Goal: Information Seeking & Learning: Learn about a topic

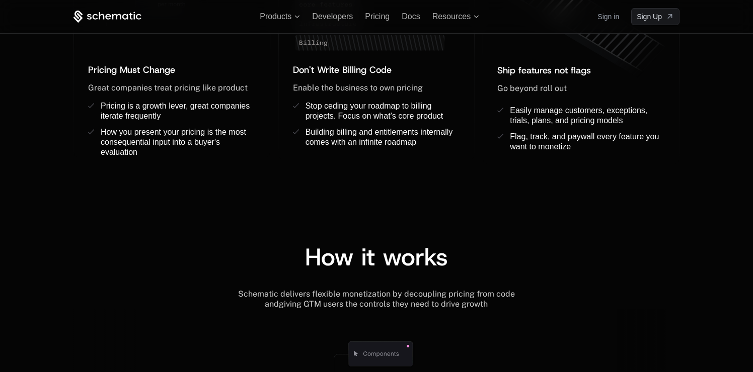
scroll to position [484, 0]
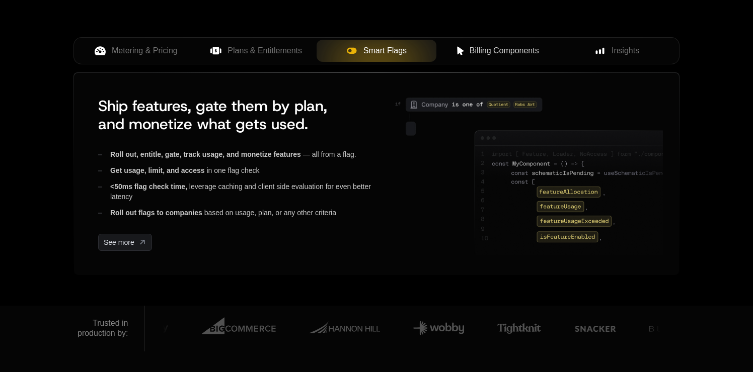
click at [481, 48] on span "Billing Components" at bounding box center [503, 51] width 69 height 12
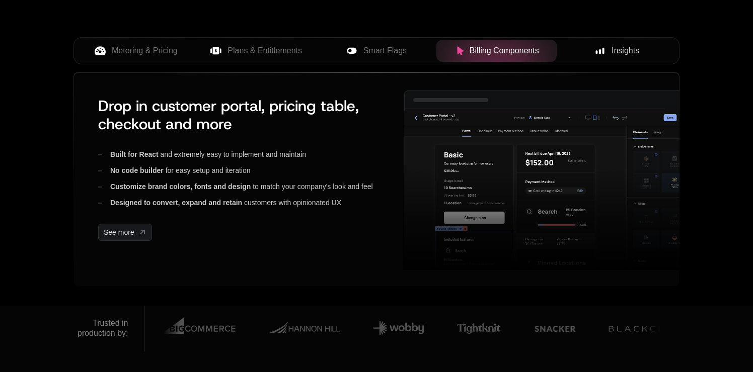
click at [592, 54] on div "Insights" at bounding box center [617, 51] width 104 height 12
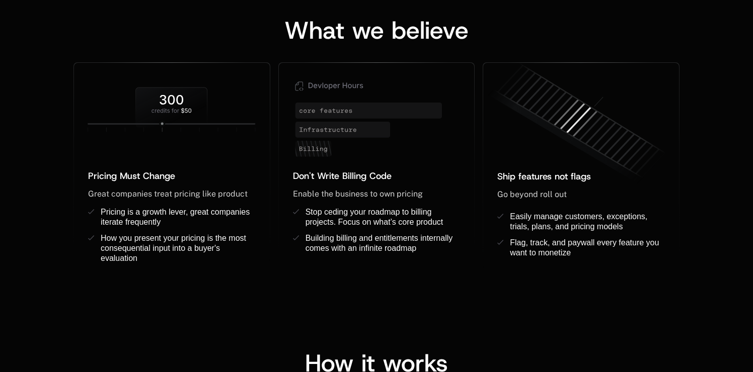
scroll to position [819, 0]
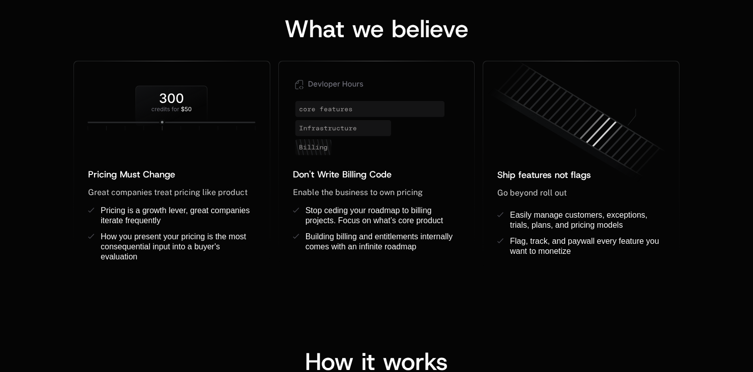
click at [280, 280] on div "What we believe Pricing Must Change ﻿ ﻿ Great companies treat pricing like prod…" at bounding box center [376, 132] width 753 height 353
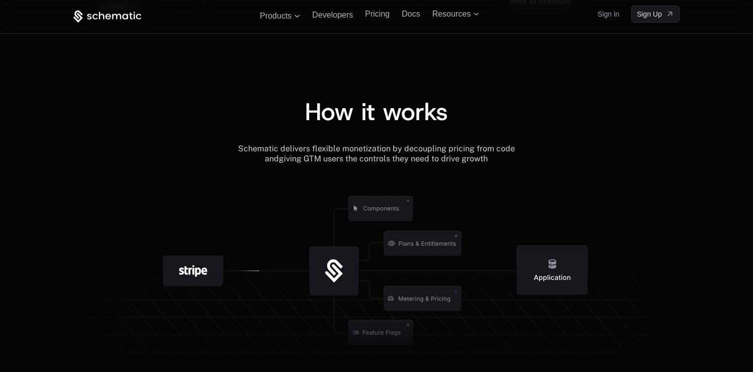
scroll to position [1056, 0]
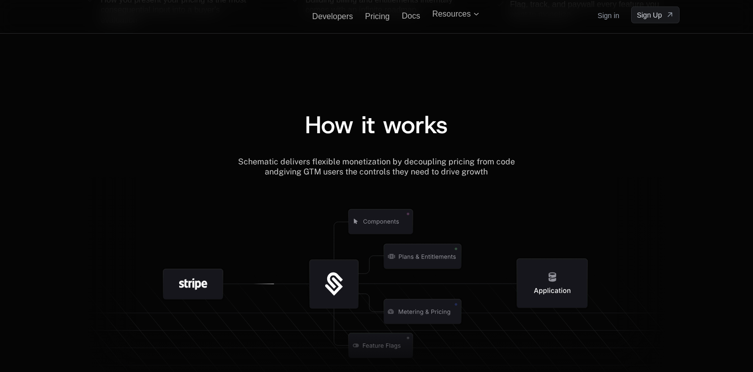
click at [270, 272] on icon at bounding box center [264, 284] width 22 height 30
click at [264, 270] on icon at bounding box center [376, 282] width 606 height 210
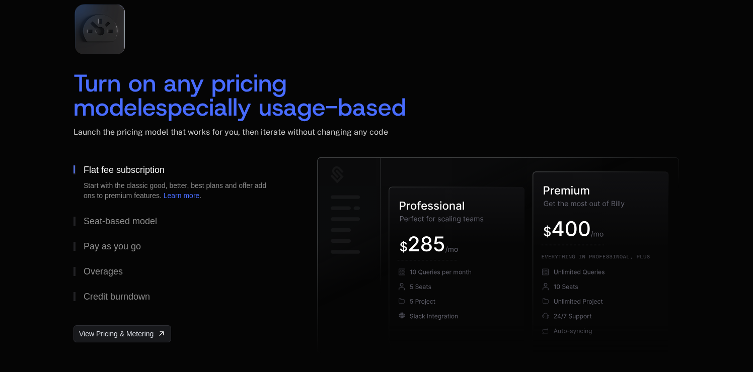
scroll to position [1488, 0]
click at [245, 225] on button "Seat-based model" at bounding box center [178, 220] width 211 height 25
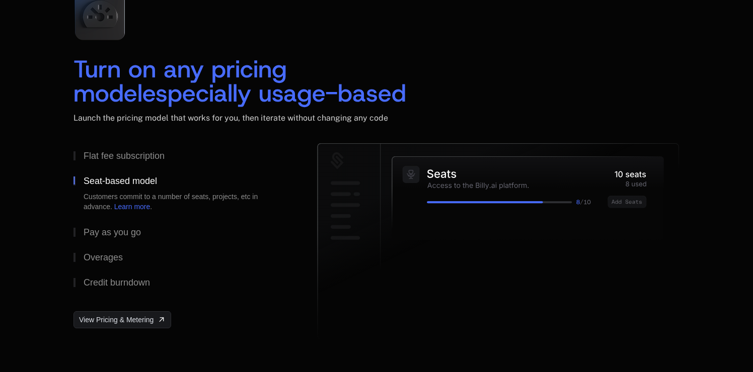
scroll to position [1503, 0]
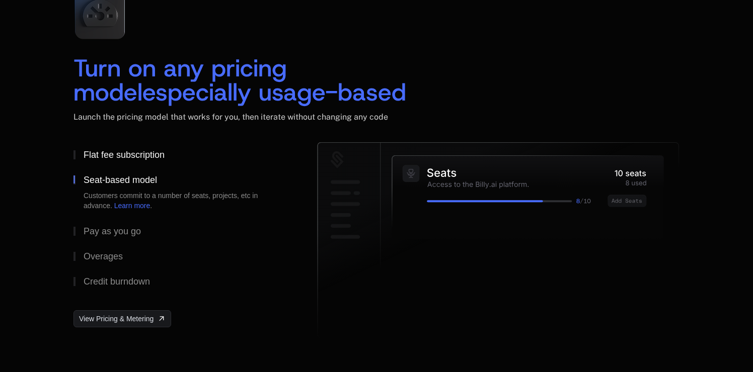
click at [232, 165] on button "Flat fee subscription" at bounding box center [178, 154] width 211 height 25
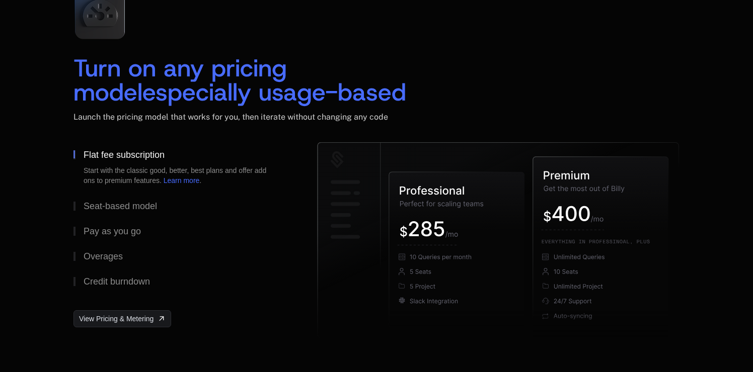
scroll to position [1525, 0]
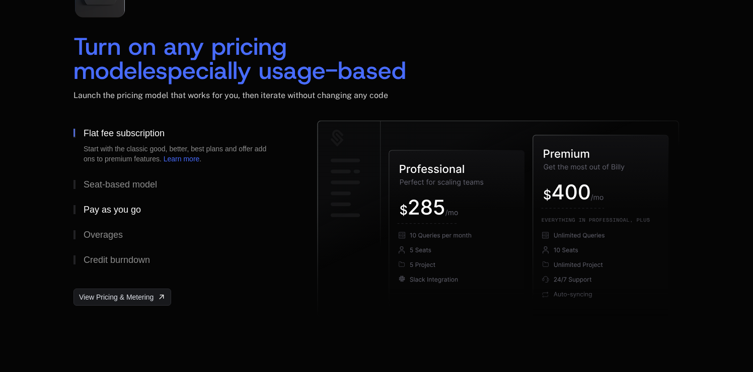
click at [221, 210] on button "Pay as you go" at bounding box center [178, 209] width 211 height 25
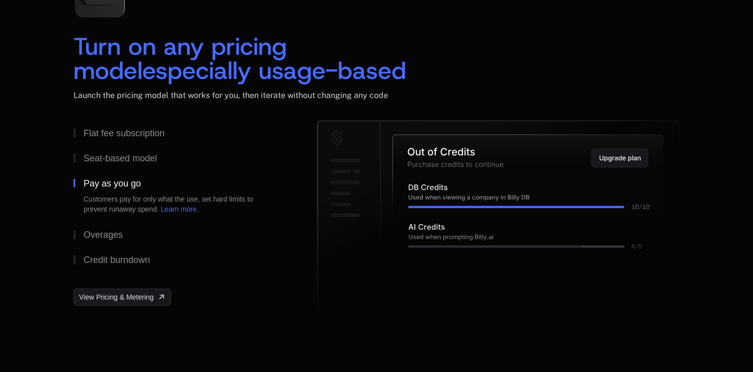
scroll to position [1533, 0]
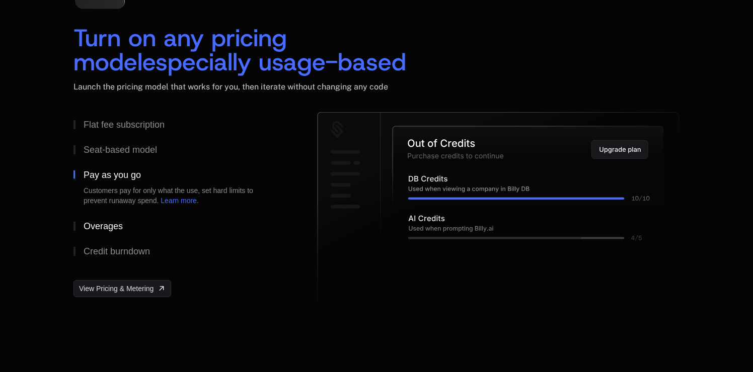
click at [219, 233] on button "Overages" at bounding box center [178, 226] width 211 height 25
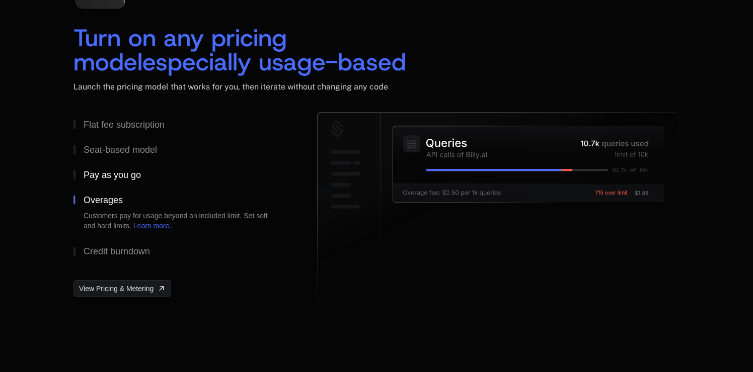
click at [213, 184] on button "Pay as you go" at bounding box center [178, 175] width 211 height 25
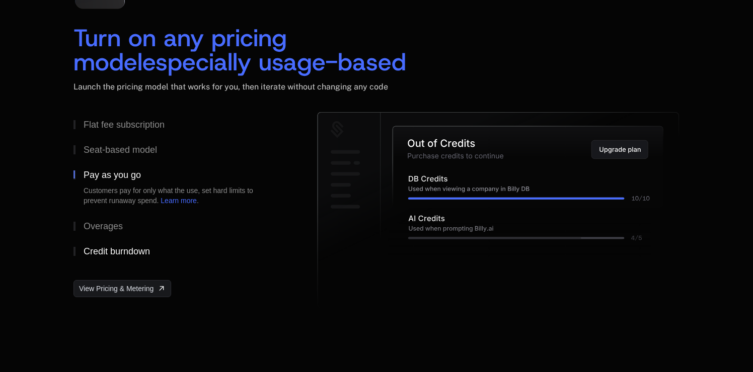
click at [194, 252] on button "Credit burndown" at bounding box center [178, 251] width 211 height 25
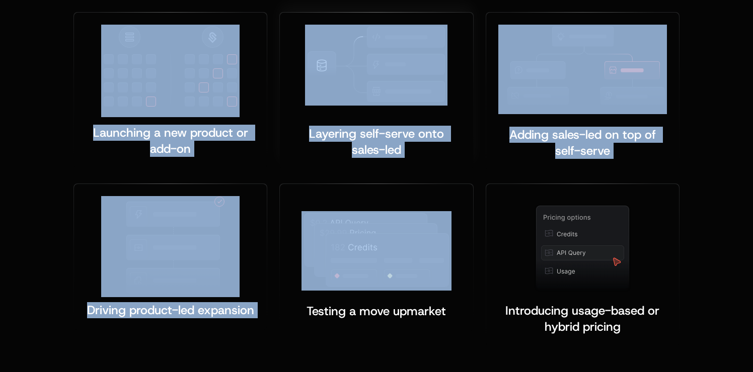
scroll to position [2076, 0]
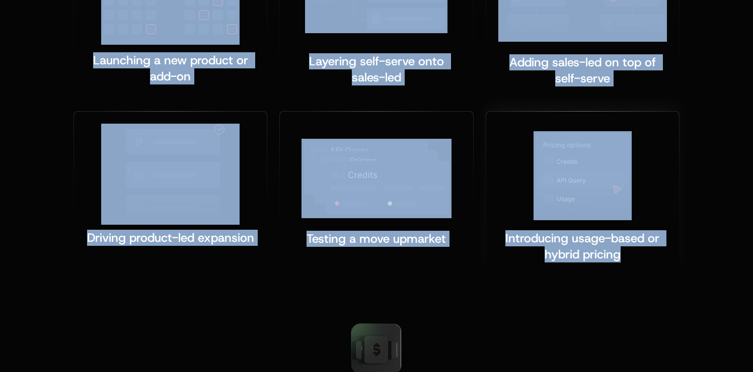
drag, startPoint x: 183, startPoint y: 66, endPoint x: 649, endPoint y: 258, distance: 503.9
click at [649, 258] on div "Built for the moments that make or b reak monetization Launching a new product …" at bounding box center [376, 63] width 606 height 424
copy div "Built for the moments that make or b reak monetization Launching a new product …"
